Goal: Find specific page/section: Find specific page/section

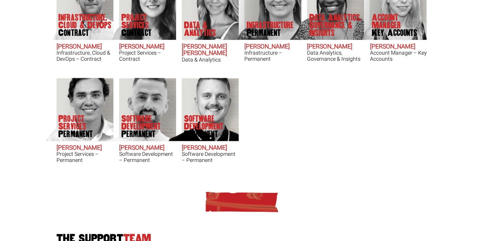
scroll to position [191, 0]
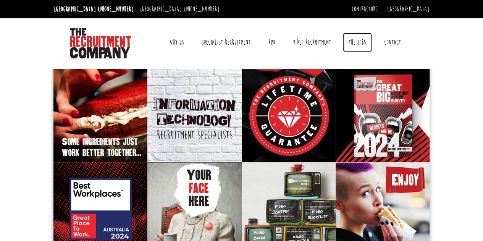
click at [362, 42] on link "The Jobs" at bounding box center [357, 42] width 29 height 19
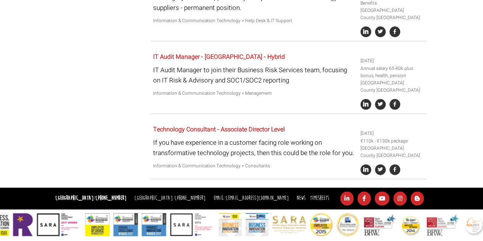
scroll to position [1847, 0]
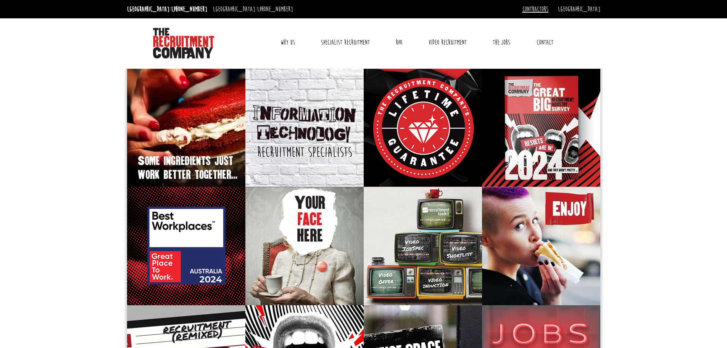
click at [548, 9] on link "Contractors" at bounding box center [535, 9] width 26 height 8
click at [283, 43] on link "Why Us" at bounding box center [288, 42] width 26 height 19
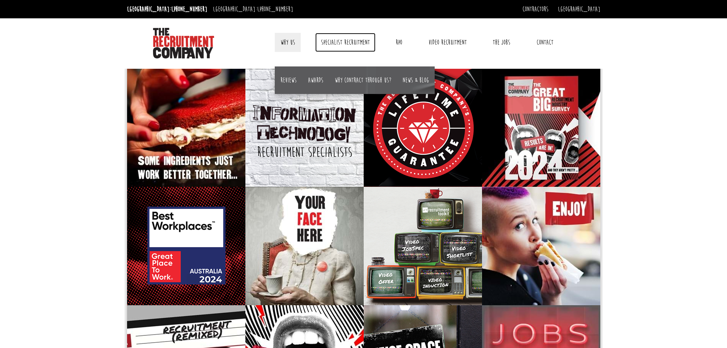
click at [343, 40] on link "Specialist Recruitment" at bounding box center [345, 42] width 60 height 19
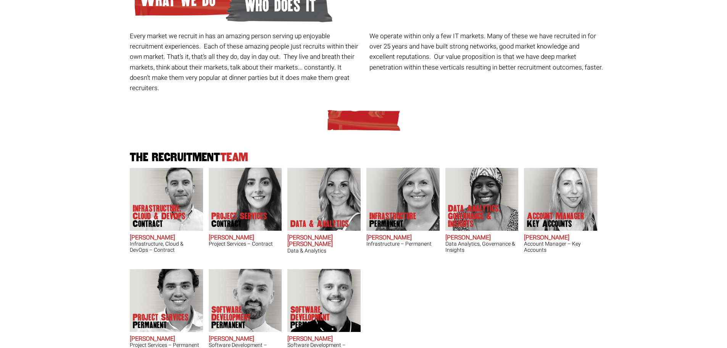
scroll to position [114, 0]
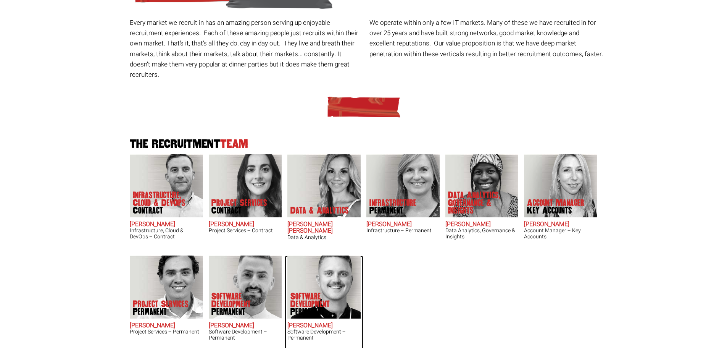
click at [304, 272] on img at bounding box center [323, 286] width 73 height 63
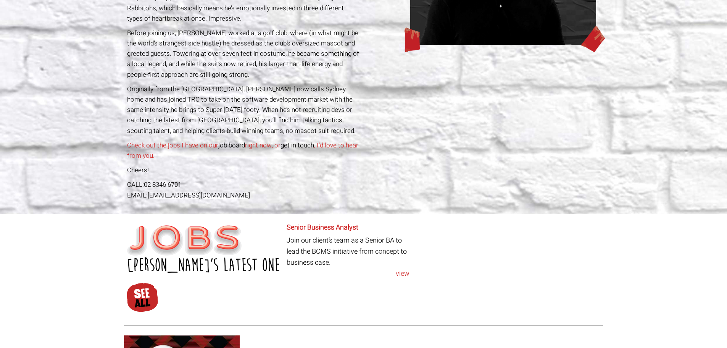
scroll to position [203, 0]
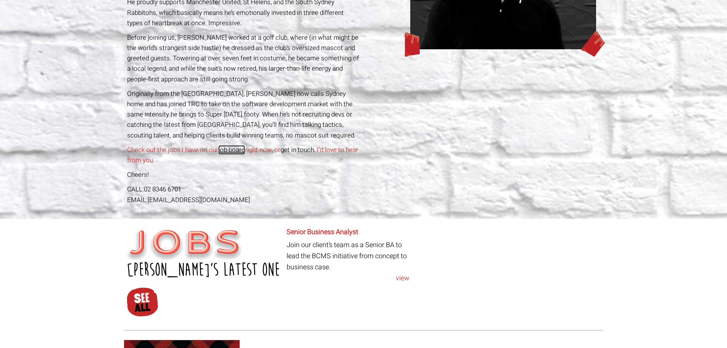
click at [233, 150] on link "job board" at bounding box center [231, 150] width 27 height 10
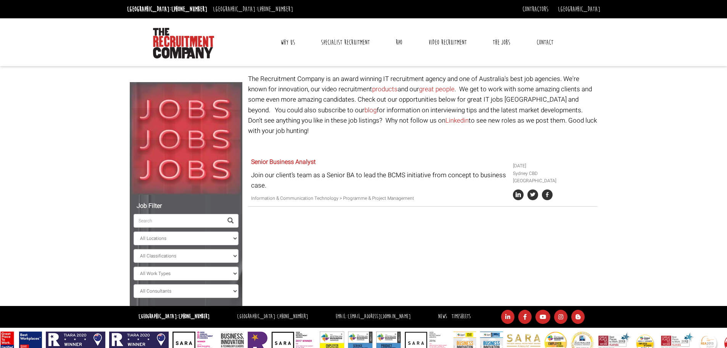
select select "[PERSON_NAME]"
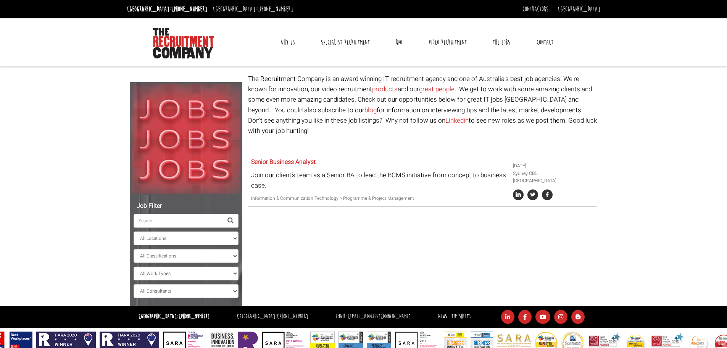
scroll to position [14, 0]
